Goal: Task Accomplishment & Management: Use online tool/utility

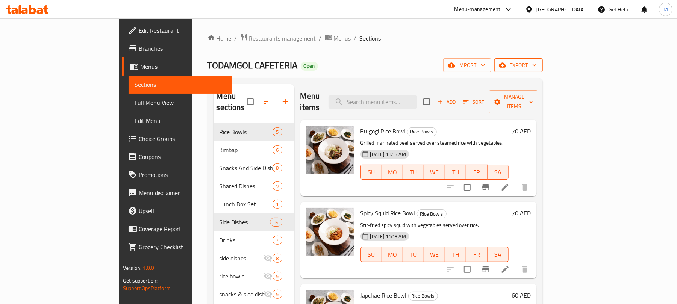
click at [537, 65] on span "export" at bounding box center [518, 65] width 36 height 9
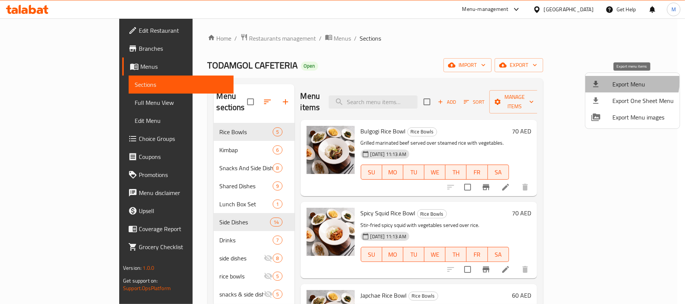
click at [626, 82] on span "Export Menu" at bounding box center [642, 84] width 61 height 9
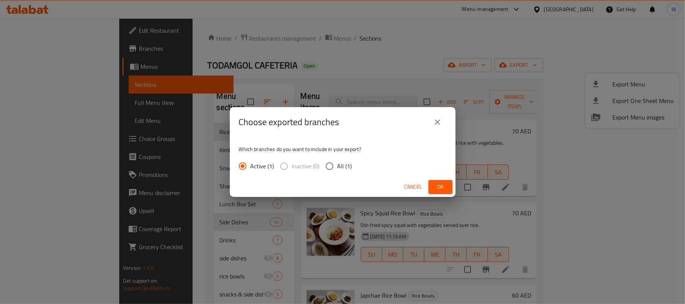
click at [349, 168] on span "All (1)" at bounding box center [344, 166] width 15 height 9
click at [337, 168] on input "All (1)" at bounding box center [329, 166] width 16 height 16
radio input "true"
drag, startPoint x: 450, startPoint y: 189, endPoint x: 426, endPoint y: 184, distance: 23.8
click at [450, 188] on button "Ok" at bounding box center [440, 187] width 24 height 14
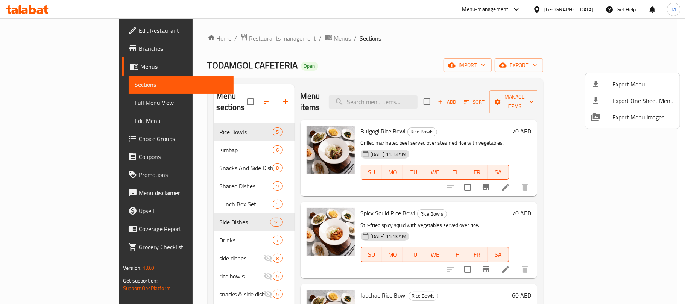
click at [562, 7] on div at bounding box center [342, 152] width 685 height 304
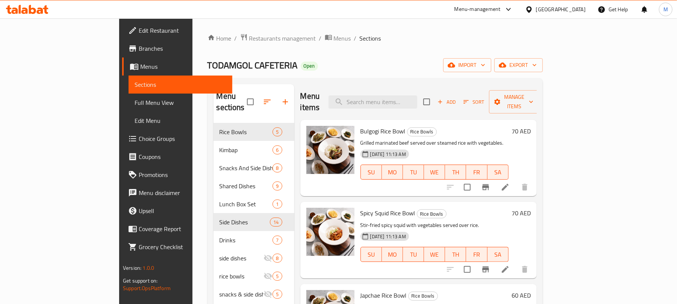
click at [562, 8] on div "[GEOGRAPHIC_DATA]" at bounding box center [561, 9] width 50 height 8
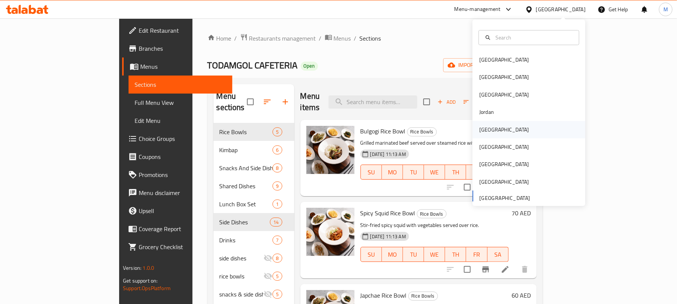
click at [486, 128] on div "[GEOGRAPHIC_DATA]" at bounding box center [504, 130] width 50 height 8
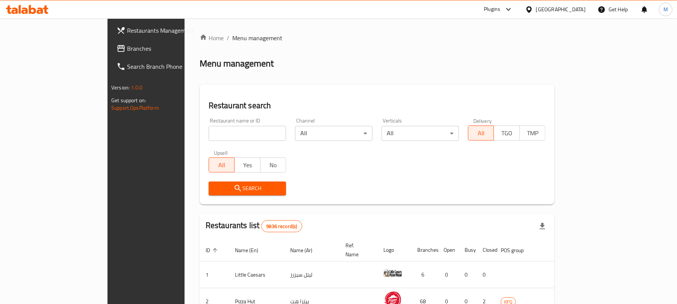
click at [209, 133] on input "search" at bounding box center [247, 133] width 77 height 15
paste input "SUNNYDAY"
type input "SUNNYDAY"
click button "Search" at bounding box center [247, 189] width 77 height 14
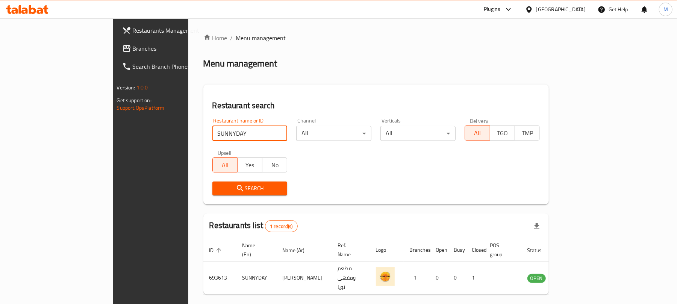
scroll to position [17, 0]
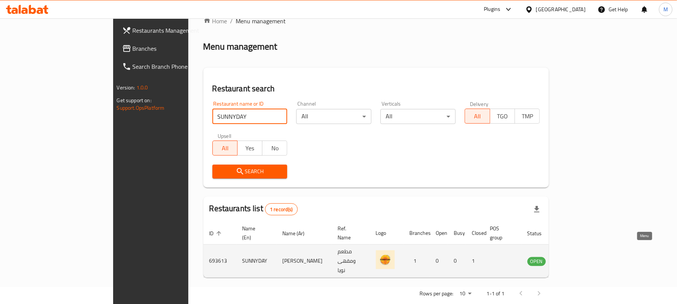
click at [576, 258] on icon "enhanced table" at bounding box center [571, 261] width 8 height 6
